Goal: Find specific page/section: Find specific page/section

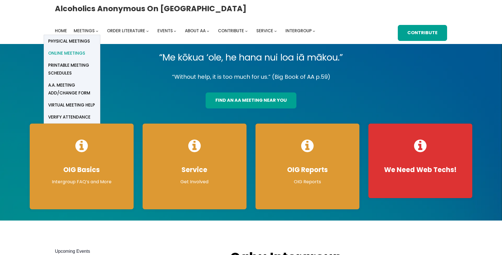
click at [70, 53] on span "Online Meetings" at bounding box center [66, 53] width 37 height 8
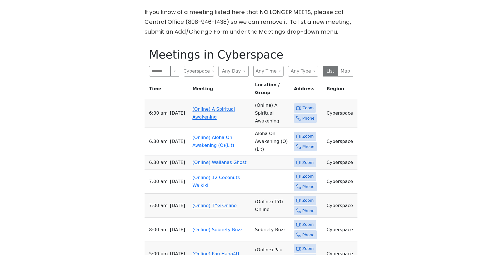
scroll to position [273, 0]
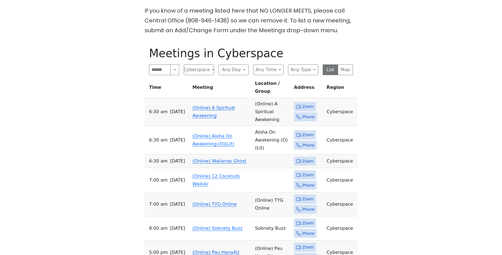
click at [222, 105] on link "(Online) A Spiritual Awakening" at bounding box center [214, 111] width 43 height 13
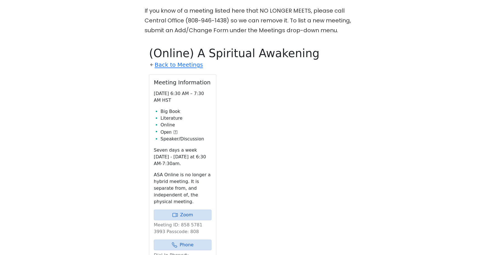
scroll to position [305, 0]
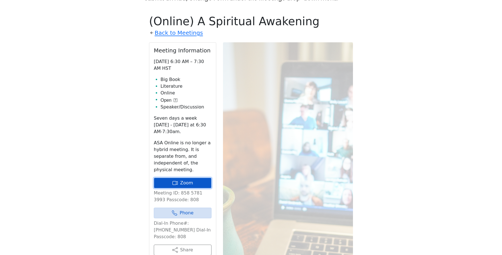
click at [174, 180] on icon at bounding box center [175, 183] width 6 height 6
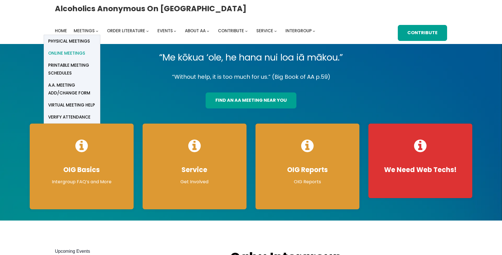
click at [79, 52] on span "Online Meetings" at bounding box center [66, 53] width 37 height 8
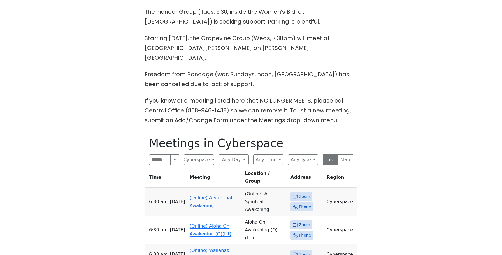
click at [196, 195] on link "(Online) A Spiritual Awakening" at bounding box center [211, 201] width 43 height 13
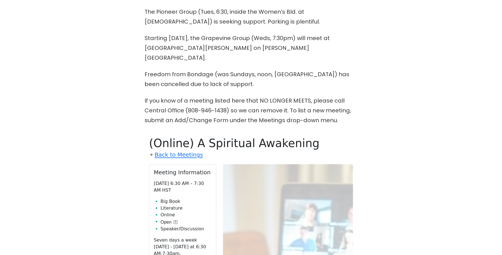
scroll to position [305, 0]
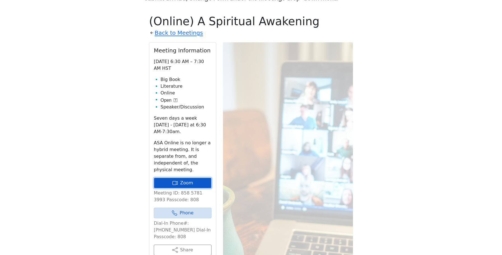
click at [191, 178] on link "Zoom" at bounding box center [183, 183] width 58 height 11
